Goal: Task Accomplishment & Management: Use online tool/utility

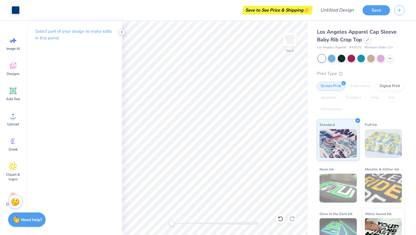
click at [120, 30] on icon at bounding box center [122, 32] width 5 height 5
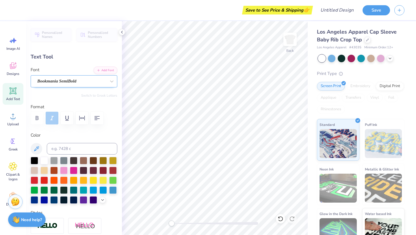
click at [89, 79] on div "Bookmania SemiBold" at bounding box center [72, 81] width 70 height 9
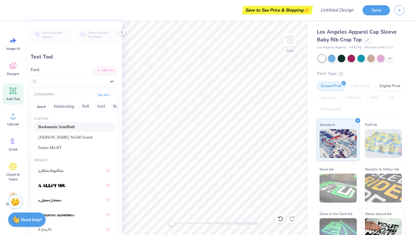
click at [76, 65] on div "Personalized Names Personalized Numbers Text Tool Add Font Font option Bookmani…" at bounding box center [74, 127] width 96 height 213
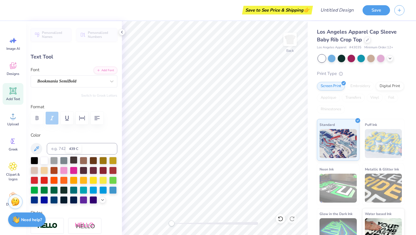
click at [75, 160] on div at bounding box center [74, 160] width 8 height 8
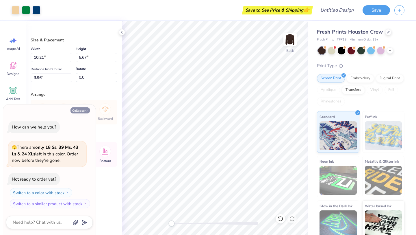
click at [83, 111] on button "Collapse" at bounding box center [79, 110] width 19 height 6
type textarea "x"
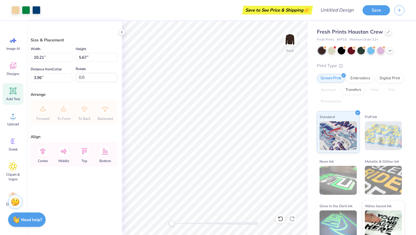
click at [11, 91] on icon at bounding box center [12, 90] width 5 height 5
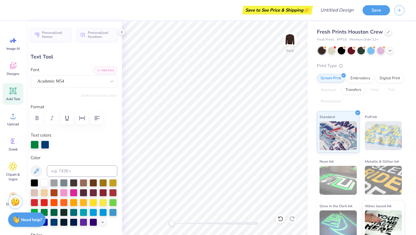
type input "1.82"
type input "2.72"
type input "5.43"
click at [244, 80] on li "Copy" at bounding box center [256, 82] width 45 height 11
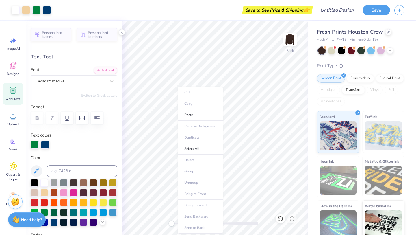
type input "0.0"
click at [185, 116] on li "Paste" at bounding box center [200, 114] width 45 height 11
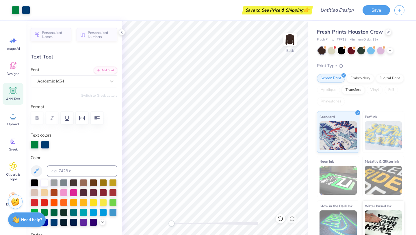
type input "8.07"
type input "10.4"
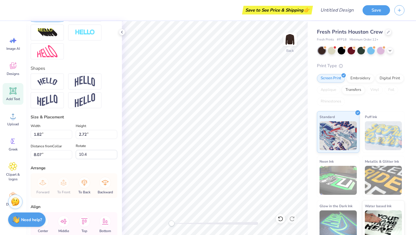
scroll to position [226, 0]
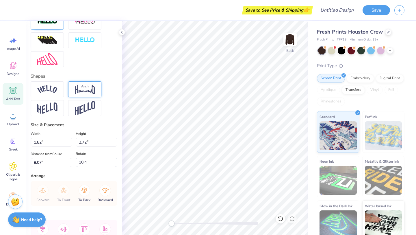
click at [80, 94] on img at bounding box center [85, 88] width 20 height 11
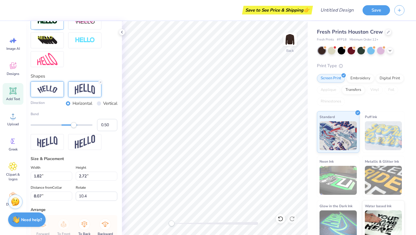
click at [57, 93] on img at bounding box center [47, 89] width 20 height 8
click at [84, 94] on img at bounding box center [85, 88] width 20 height 11
click at [99, 84] on icon at bounding box center [100, 81] width 3 height 3
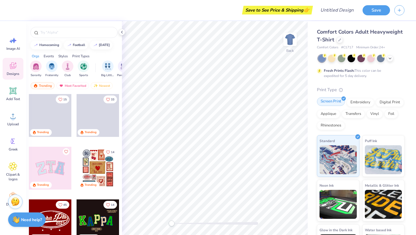
scroll to position [31, 0]
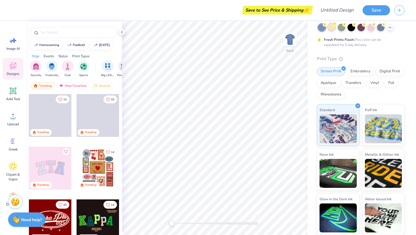
click at [329, 28] on div at bounding box center [332, 27] width 8 height 8
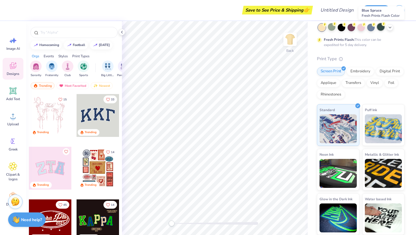
click at [379, 29] on div at bounding box center [381, 27] width 8 height 8
click at [390, 29] on icon at bounding box center [390, 27] width 5 height 5
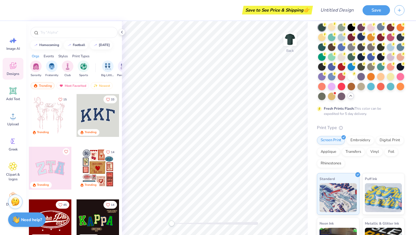
click at [365, 37] on div at bounding box center [361, 37] width 8 height 8
click at [92, 109] on div at bounding box center [98, 115] width 43 height 43
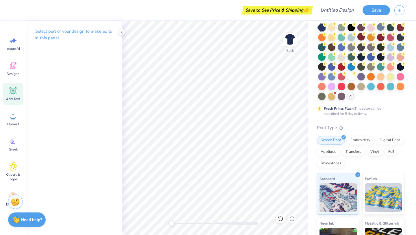
click at [11, 97] on span "Add Text" at bounding box center [13, 98] width 14 height 5
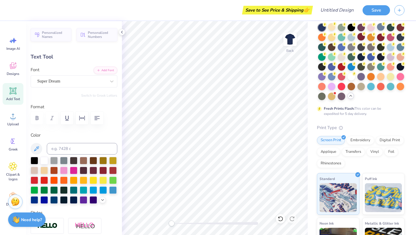
scroll to position [5, 1]
type textarea "[PERSON_NAME]"
click at [72, 86] on div "Super Dream" at bounding box center [74, 81] width 87 height 12
type input "acade"
click at [38, 108] on button "Greek" at bounding box center [41, 106] width 15 height 9
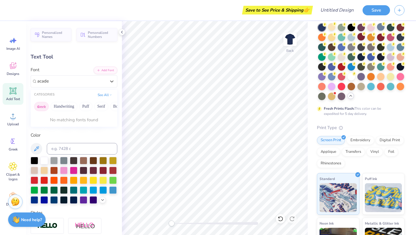
click at [40, 108] on button "Greek" at bounding box center [41, 106] width 15 height 9
click at [65, 105] on button "Handwriting" at bounding box center [64, 106] width 27 height 9
click at [96, 94] on button "See All" at bounding box center [105, 94] width 18 height 6
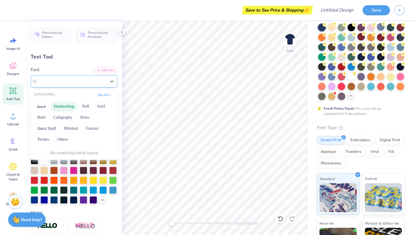
click at [85, 84] on div at bounding box center [72, 81] width 70 height 9
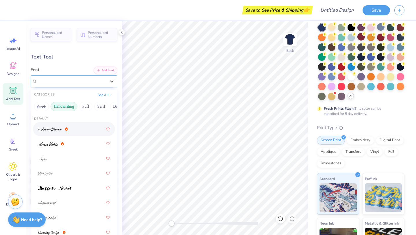
click at [65, 86] on div "Super Dream" at bounding box center [74, 81] width 87 height 12
click at [58, 79] on span "Super Dream" at bounding box center [48, 81] width 23 height 7
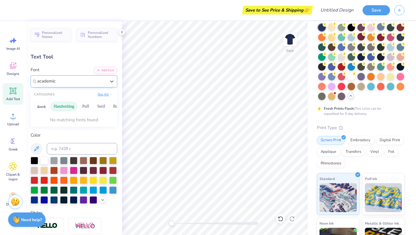
click at [96, 94] on button "See All" at bounding box center [105, 94] width 18 height 6
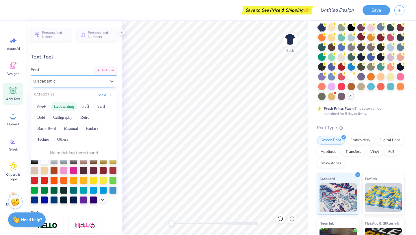
type input "academic"
click at [58, 65] on div "Personalized Names Personalized Numbers Text Tool Add Font Font 0 results avail…" at bounding box center [74, 127] width 96 height 213
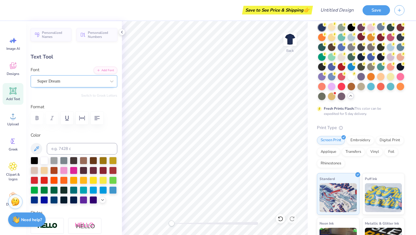
click at [61, 82] on div "Super Dream" at bounding box center [72, 81] width 70 height 9
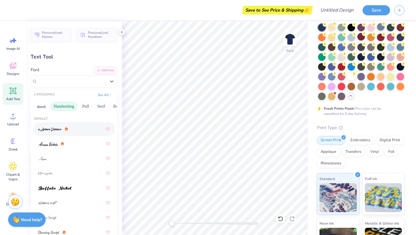
click at [40, 111] on div "Greek Handwriting Puff Serif Bold Calligraphy Retro Sans Serif Minimal Fantasy …" at bounding box center [74, 106] width 87 height 13
click at [41, 108] on button "Greek" at bounding box center [41, 106] width 15 height 9
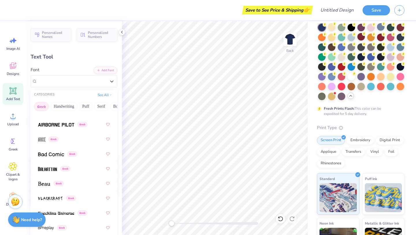
scroll to position [0, 0]
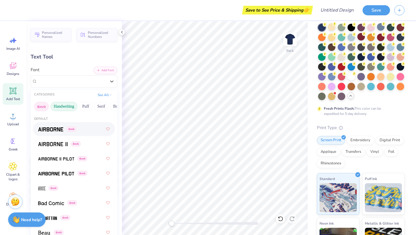
click at [67, 107] on button "Handwriting" at bounding box center [64, 106] width 27 height 9
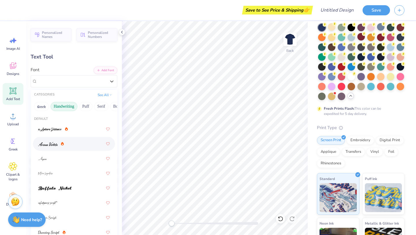
click at [64, 145] on div at bounding box center [74, 143] width 72 height 10
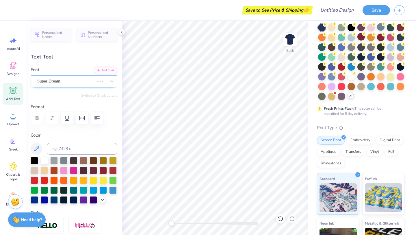
click at [74, 77] on div at bounding box center [65, 81] width 57 height 8
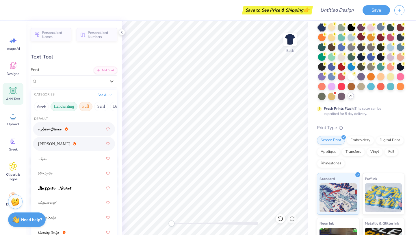
click at [86, 106] on button "Puff" at bounding box center [85, 106] width 13 height 9
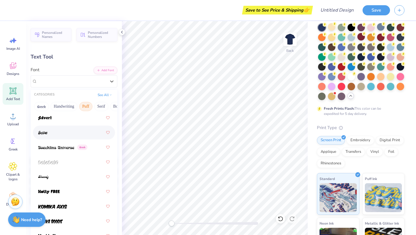
scroll to position [27, 0]
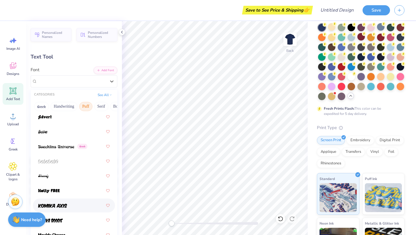
click at [56, 209] on div at bounding box center [74, 205] width 72 height 10
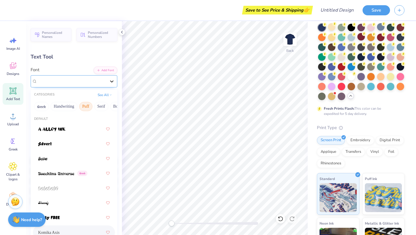
click at [107, 79] on div at bounding box center [112, 81] width 10 height 10
click at [97, 109] on button "Serif" at bounding box center [101, 106] width 14 height 9
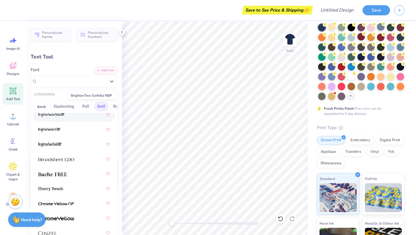
scroll to position [69, 0]
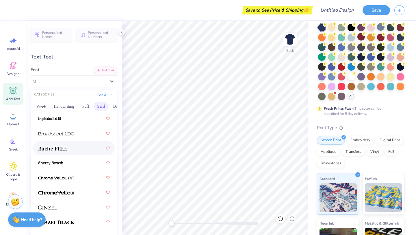
click at [57, 149] on img at bounding box center [52, 148] width 29 height 4
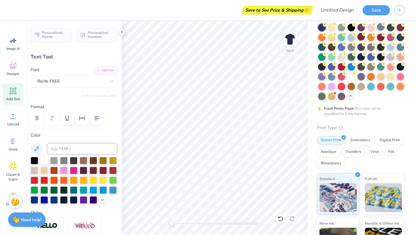
scroll to position [5, 1]
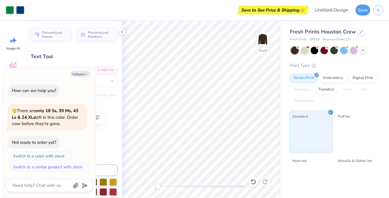
type textarea "x"
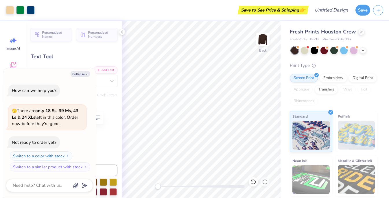
type input "0.0"
type textarea "x"
type input "1.64"
type input "2.59"
type input "5.64"
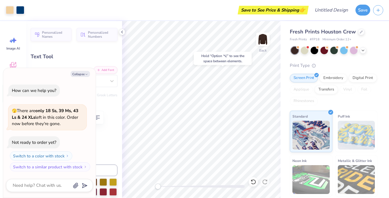
type input "-2.2"
click at [75, 59] on div "Text Tool" at bounding box center [74, 57] width 87 height 8
click at [80, 72] on button "Collapse" at bounding box center [79, 74] width 19 height 6
type textarea "x"
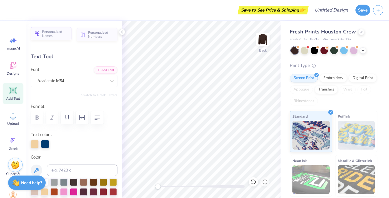
click at [56, 37] on span "Personalized Names" at bounding box center [55, 34] width 26 height 8
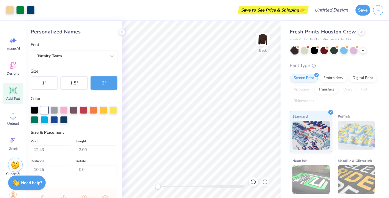
click at [71, 136] on div "Size & Placement Width 12.43 Height 2.00 Distance 10.25 Rotate 0.0" at bounding box center [74, 152] width 87 height 45
click at [10, 68] on icon at bounding box center [13, 65] width 9 height 9
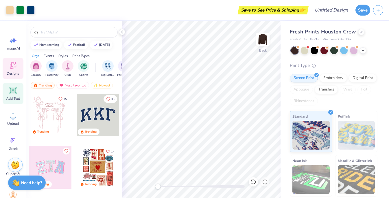
click at [10, 89] on icon at bounding box center [12, 90] width 5 height 5
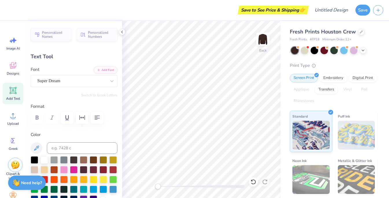
scroll to position [5, 1]
type textarea "[PERSON_NAME]"
click at [66, 84] on div "Super Dream" at bounding box center [72, 81] width 70 height 9
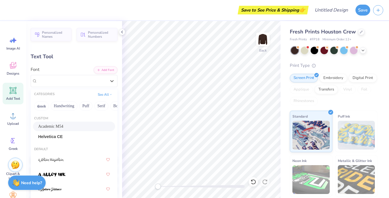
click at [63, 126] on span "Academic M54" at bounding box center [50, 127] width 25 height 6
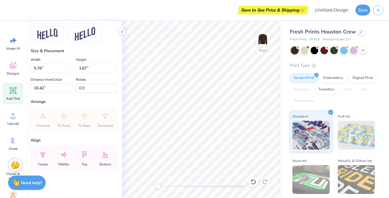
scroll to position [288, 0]
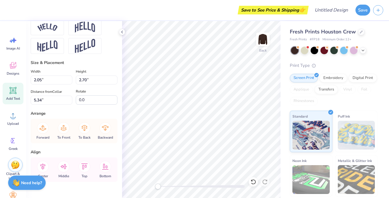
type input "2.05"
type input "2.70"
type input "5.34"
type input "-5.5"
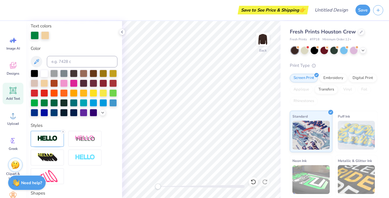
scroll to position [107, 0]
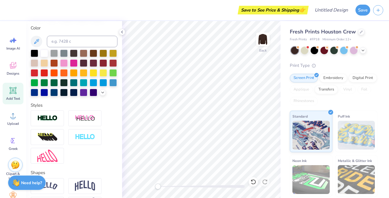
type input "9.19"
type input "1.82"
type input "10.34"
type input "0.0"
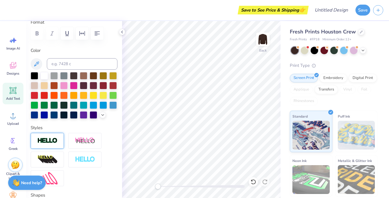
click at [44, 149] on div at bounding box center [47, 141] width 33 height 16
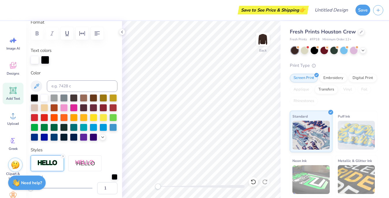
scroll to position [5, 1]
click at [62, 98] on div at bounding box center [64, 98] width 8 height 8
type input "9.22"
type input "1.86"
click at [109, 121] on div at bounding box center [113, 118] width 8 height 8
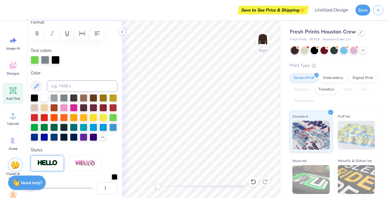
type input "13.25"
type input "1.80"
type input "2.61"
type input "5.64"
type input "-3.5"
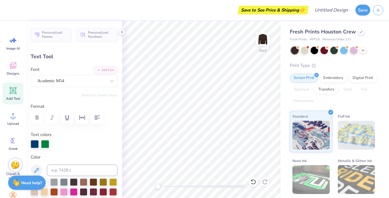
scroll to position [0, 0]
type input "9.22"
type input "1.86"
type input "11.54"
type input "0.0"
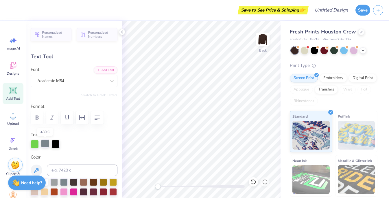
click at [45, 147] on div at bounding box center [45, 144] width 8 height 8
click at [52, 147] on div at bounding box center [55, 144] width 8 height 8
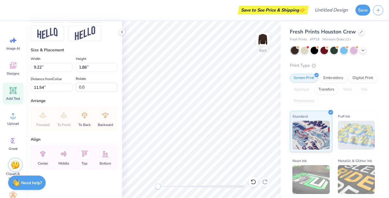
scroll to position [311, 0]
type input "2.05"
type input "2.70"
type input "5.34"
type input "-5.5"
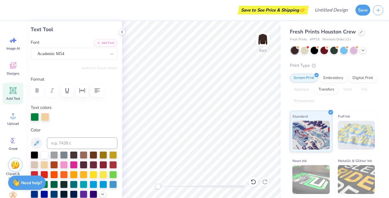
scroll to position [17, 0]
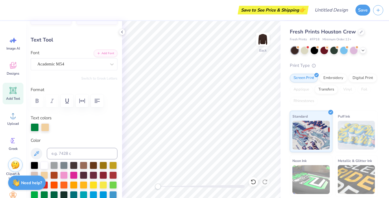
type input "9.22"
type input "1.86"
type input "11.54"
type input "0.0"
type input "1.80"
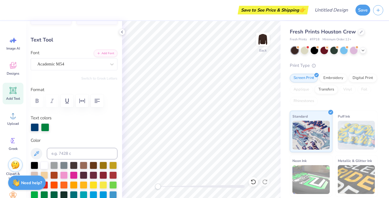
type input "2.61"
type input "5.64"
type input "-3.5"
type input "9.22"
type input "1.86"
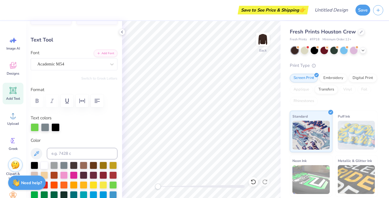
type input "11.25"
type input "0.0"
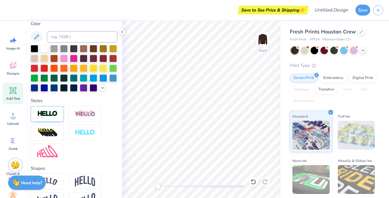
scroll to position [0, 0]
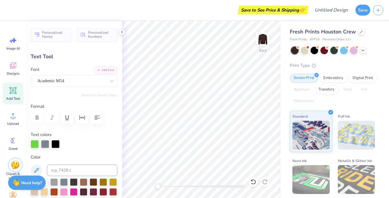
click at [16, 97] on span "Add Text" at bounding box center [13, 98] width 14 height 5
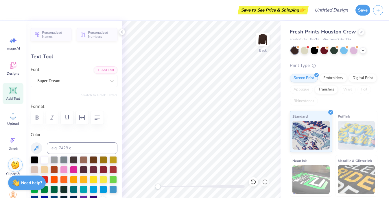
type input "5.76"
type input "1.67"
type input "10.42"
click at [50, 35] on span "Personalized Names" at bounding box center [55, 34] width 26 height 8
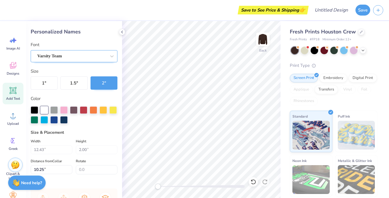
click at [79, 57] on div "Varsity Team" at bounding box center [72, 56] width 70 height 9
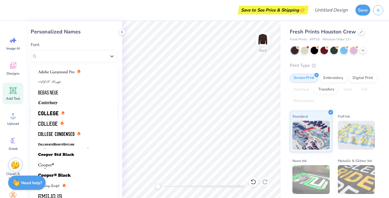
click at [93, 42] on div "Font option Varsity Team selected, 21 of 21. 21 results available. Use Up and D…" at bounding box center [74, 52] width 87 height 21
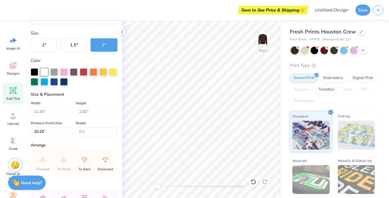
scroll to position [37, 0]
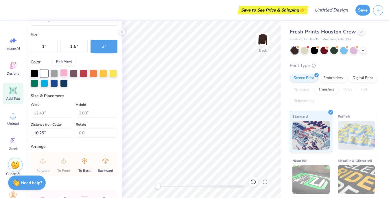
click at [63, 74] on div at bounding box center [64, 73] width 8 height 8
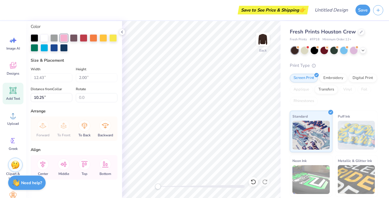
scroll to position [82, 0]
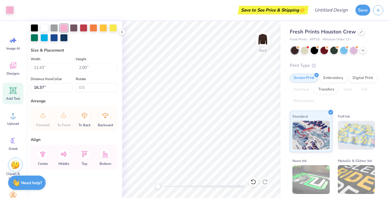
type input "16.37"
